Goal: Transaction & Acquisition: Purchase product/service

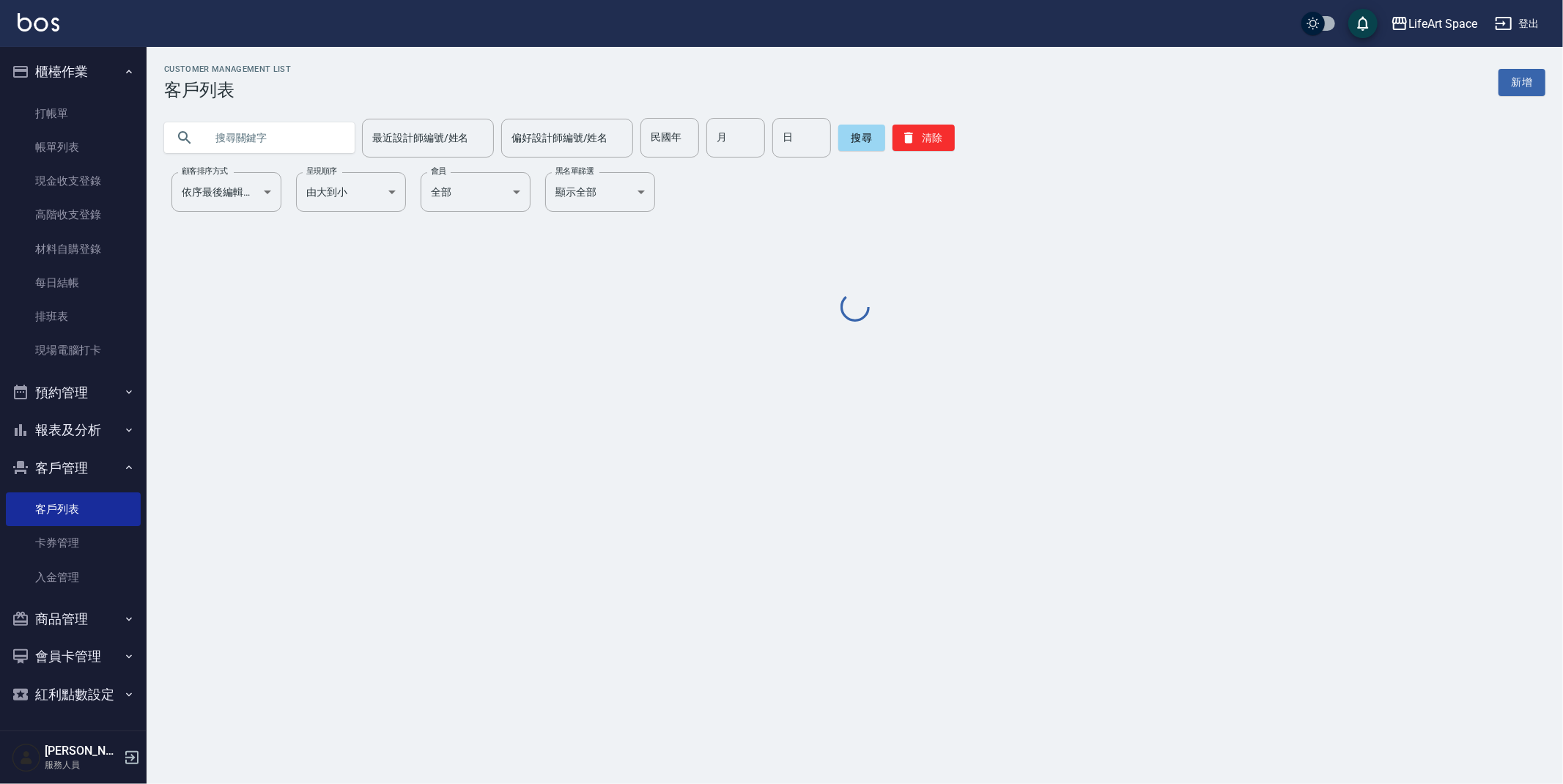
click at [280, 131] on input "text" at bounding box center [273, 137] width 137 height 40
type input "w"
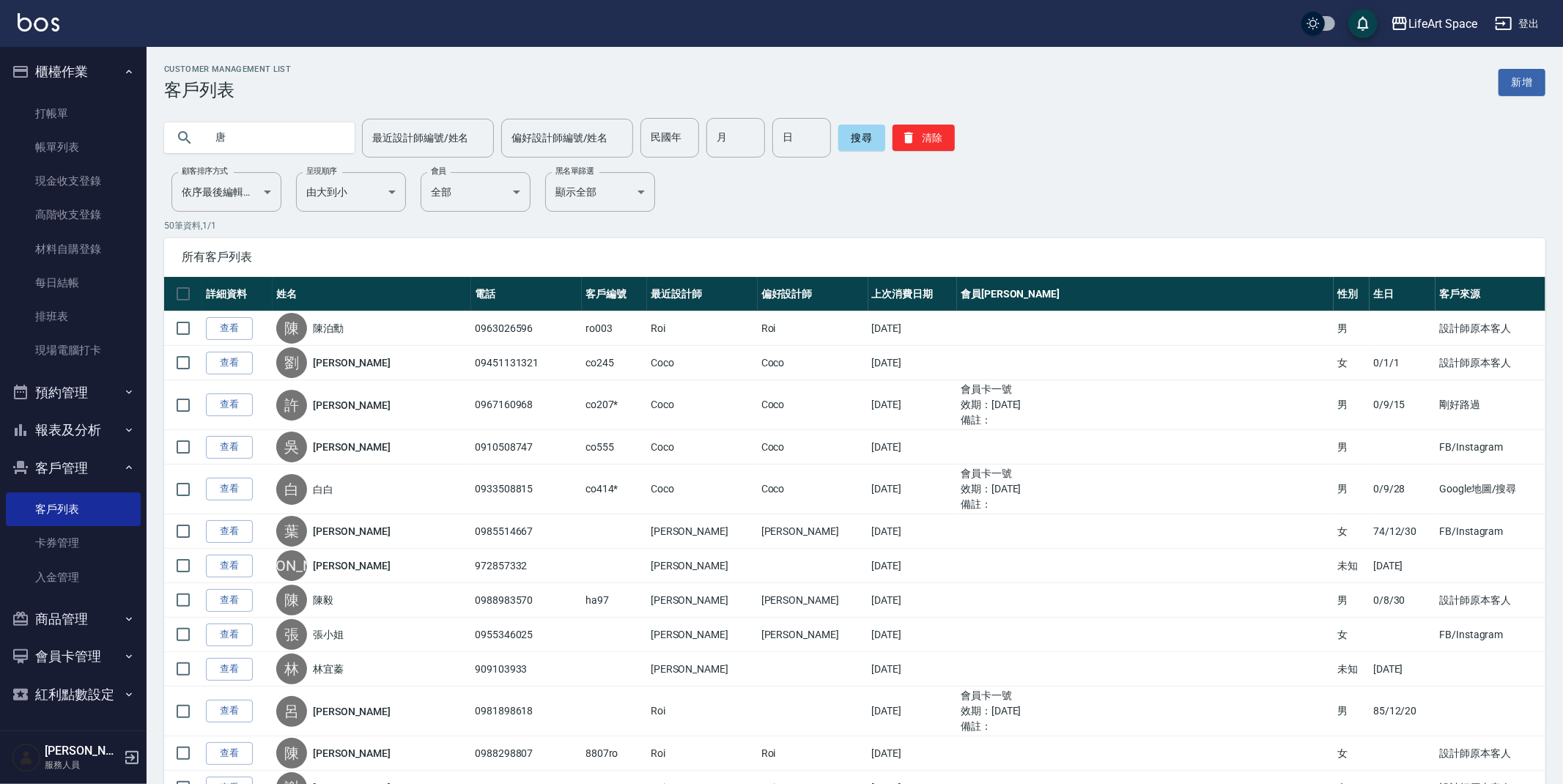
type input "唐"
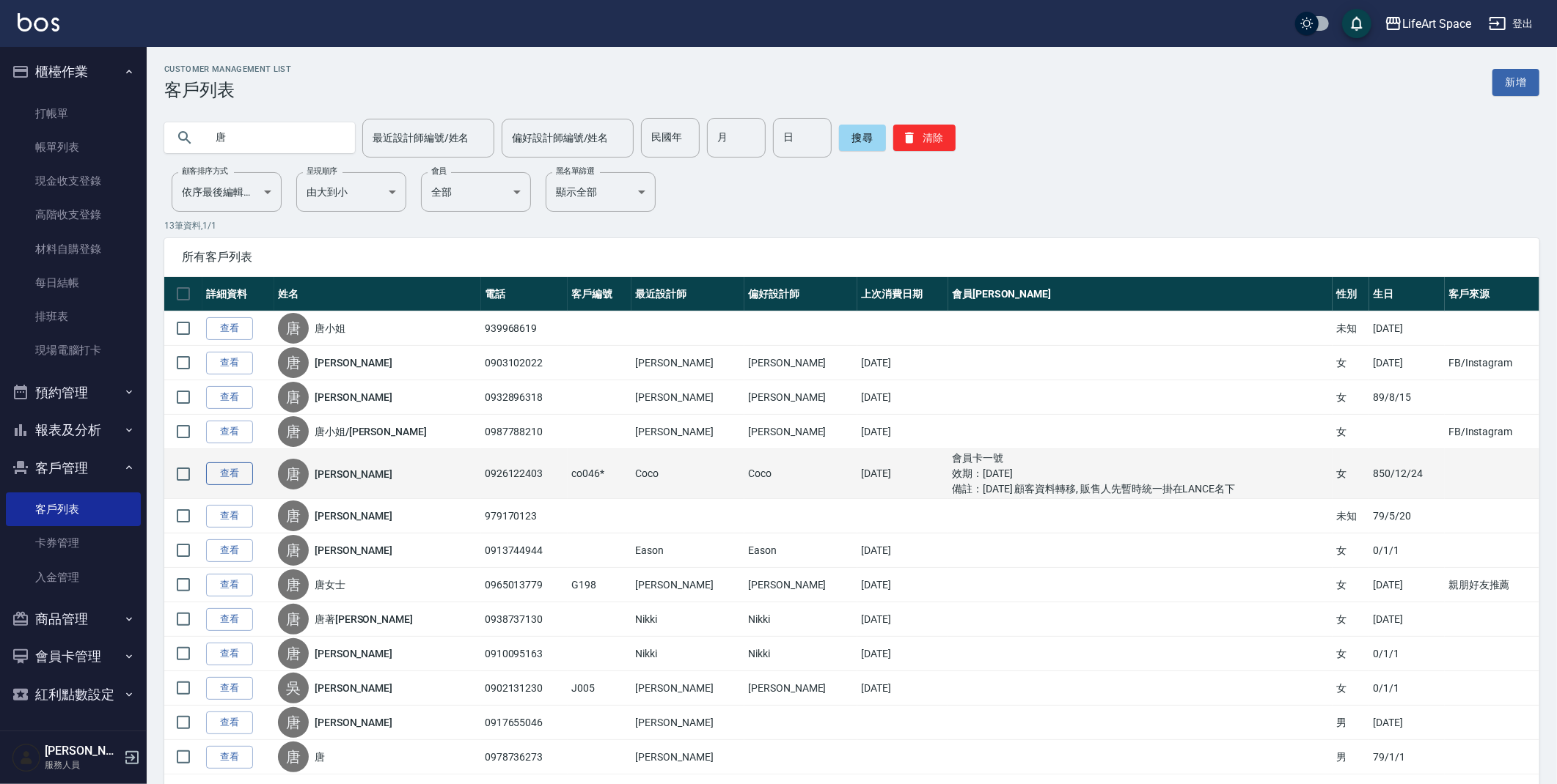
click at [221, 472] on link "查看" at bounding box center [229, 474] width 47 height 23
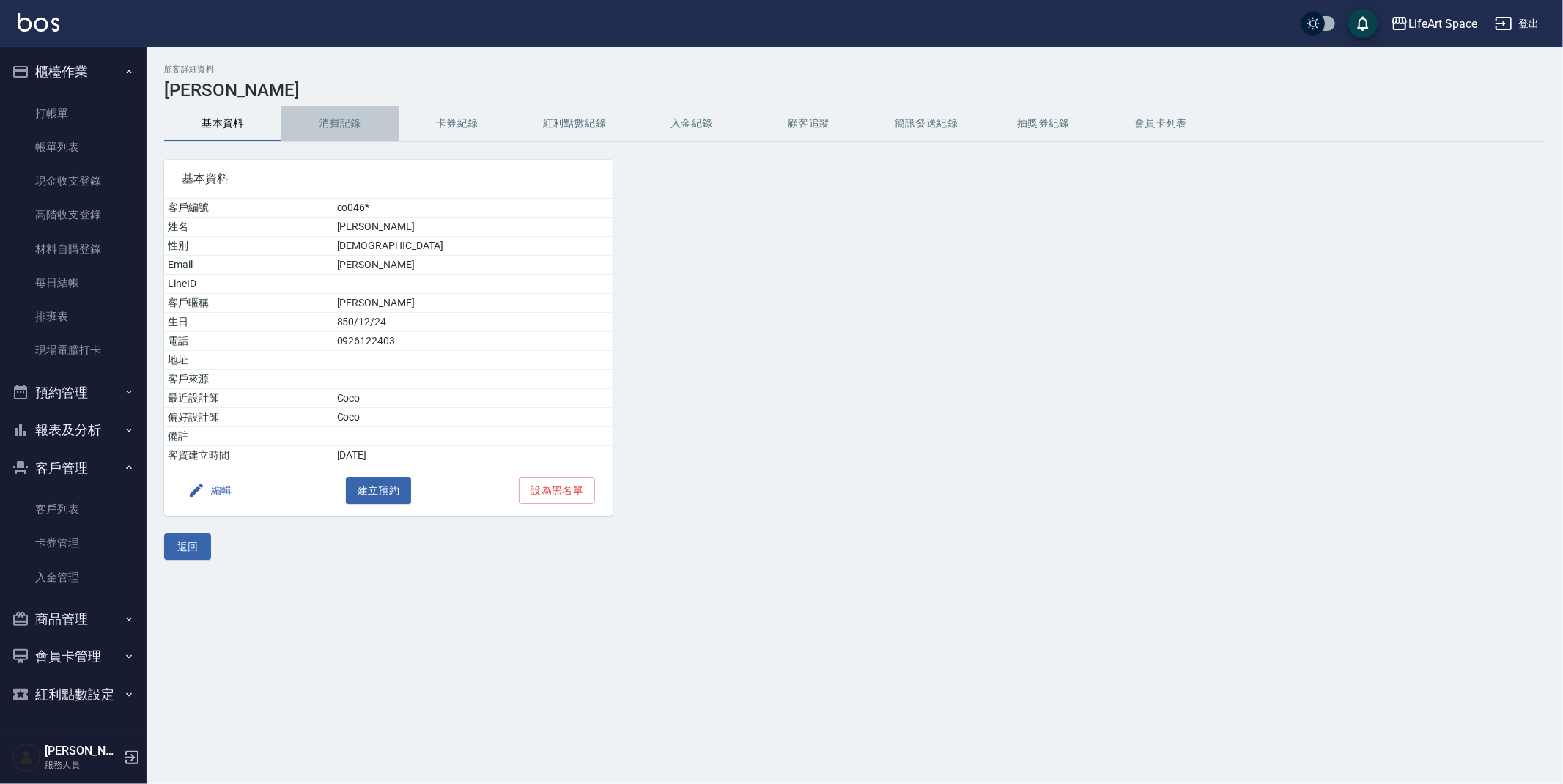
click at [356, 116] on button "消費記錄" at bounding box center [340, 124] width 117 height 35
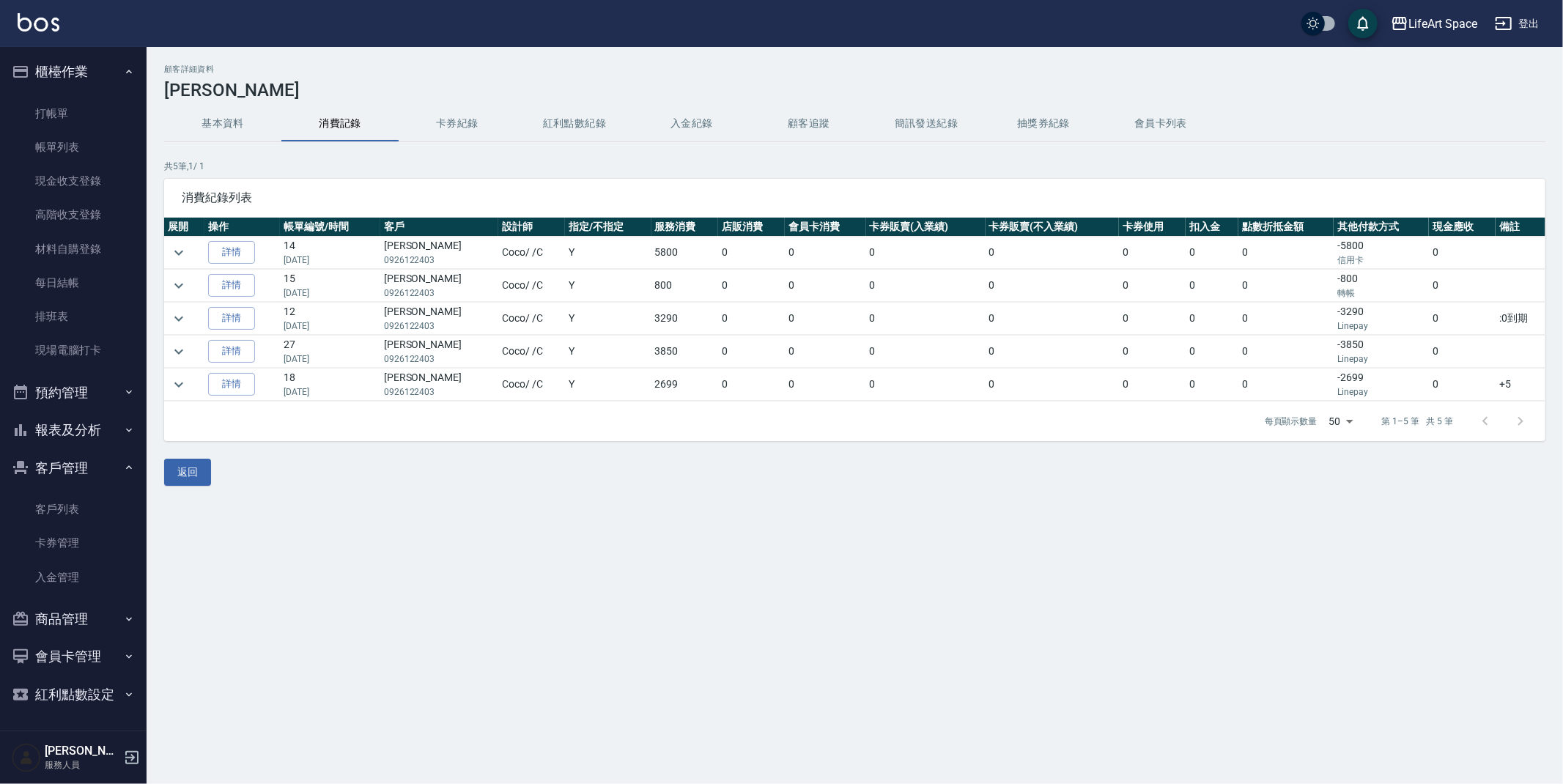
click at [200, 132] on button "基本資料" at bounding box center [223, 124] width 117 height 35
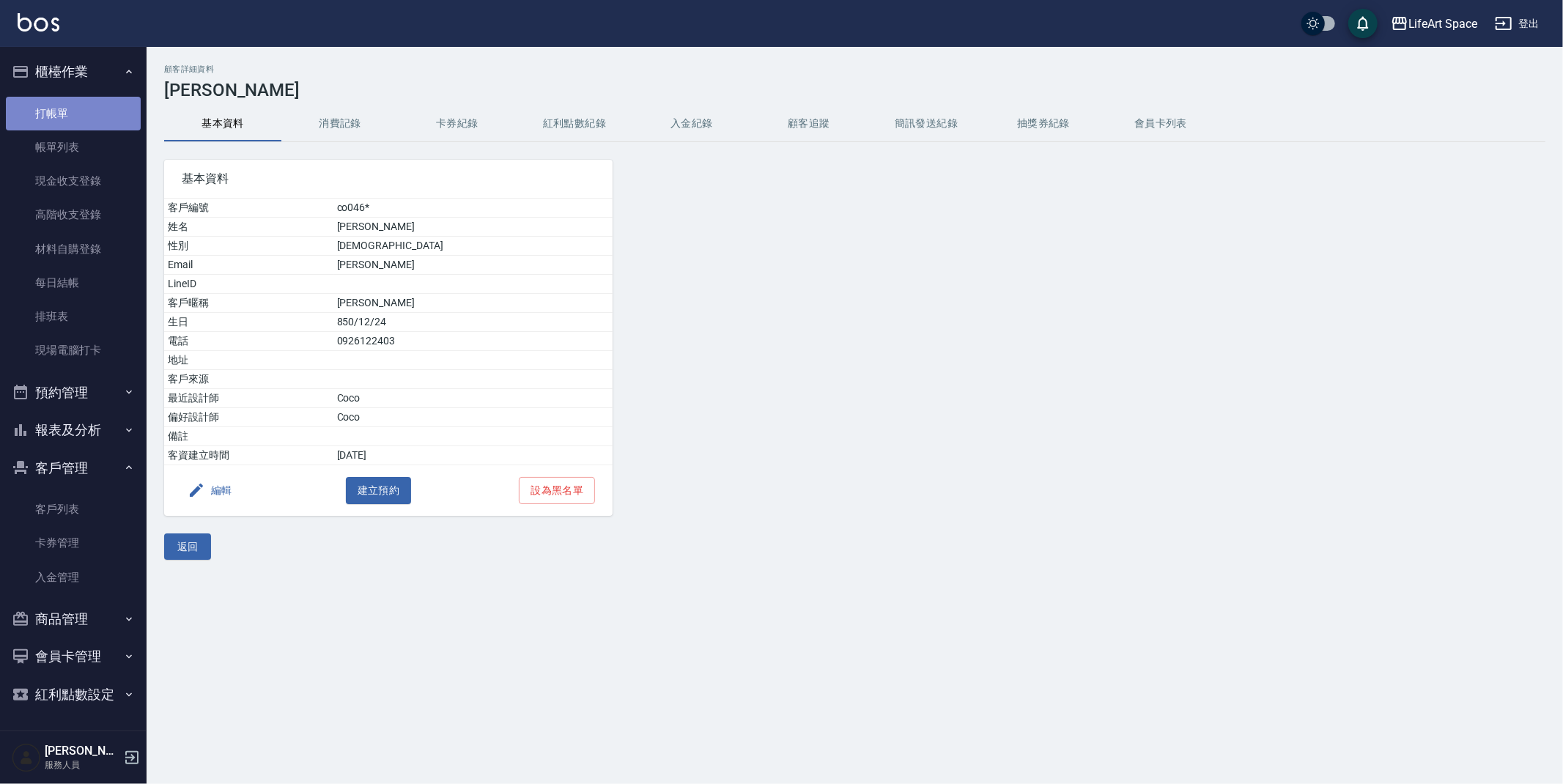
click at [69, 109] on link "打帳單" at bounding box center [73, 114] width 135 height 34
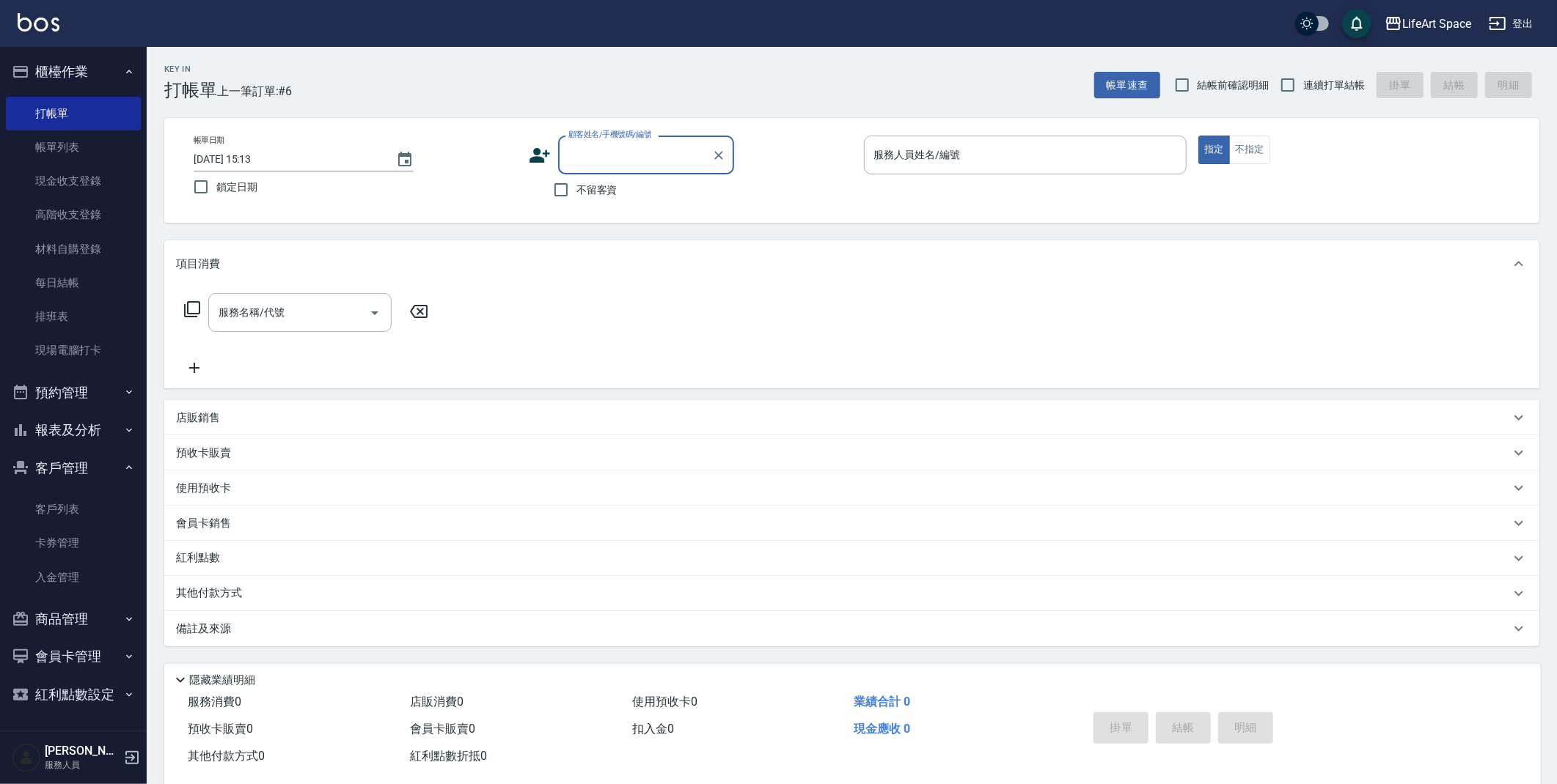
click at [257, 432] on div "店販銷售" at bounding box center [852, 418] width 1375 height 35
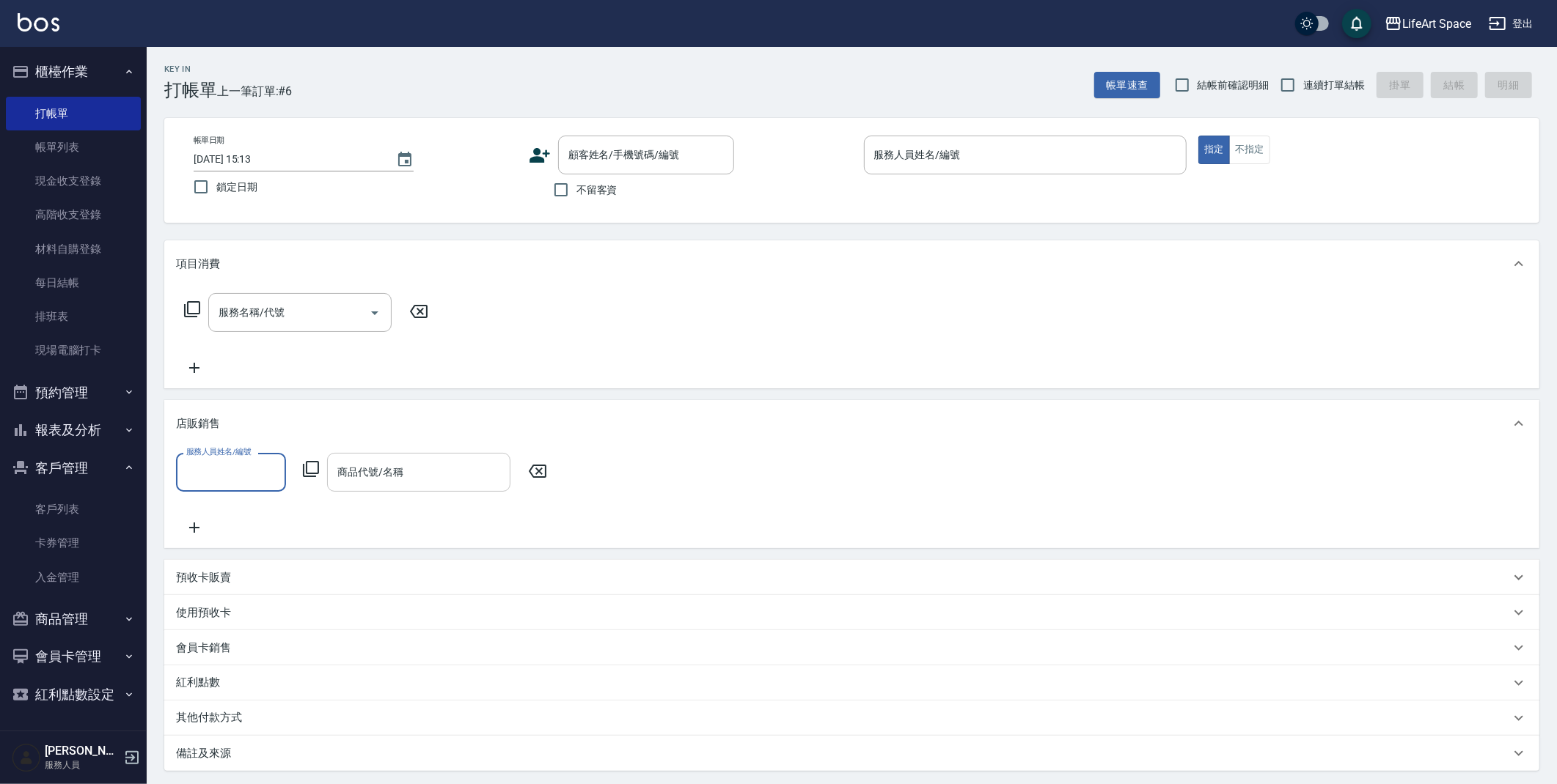
click at [397, 471] on input "商品代號/名稱" at bounding box center [419, 472] width 170 height 25
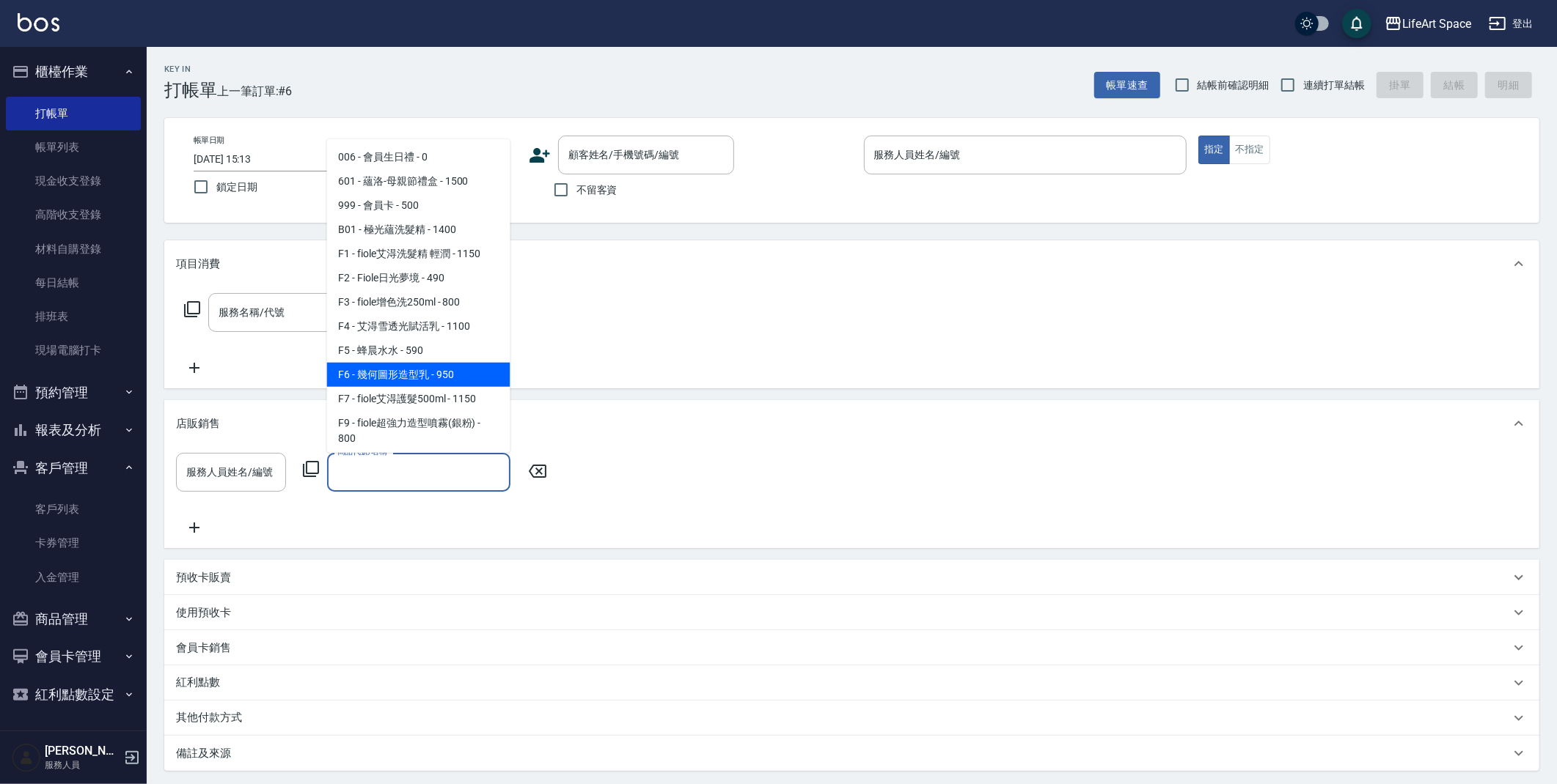
type input "ㄇ"
type input "米"
